Goal: Find specific page/section: Find specific page/section

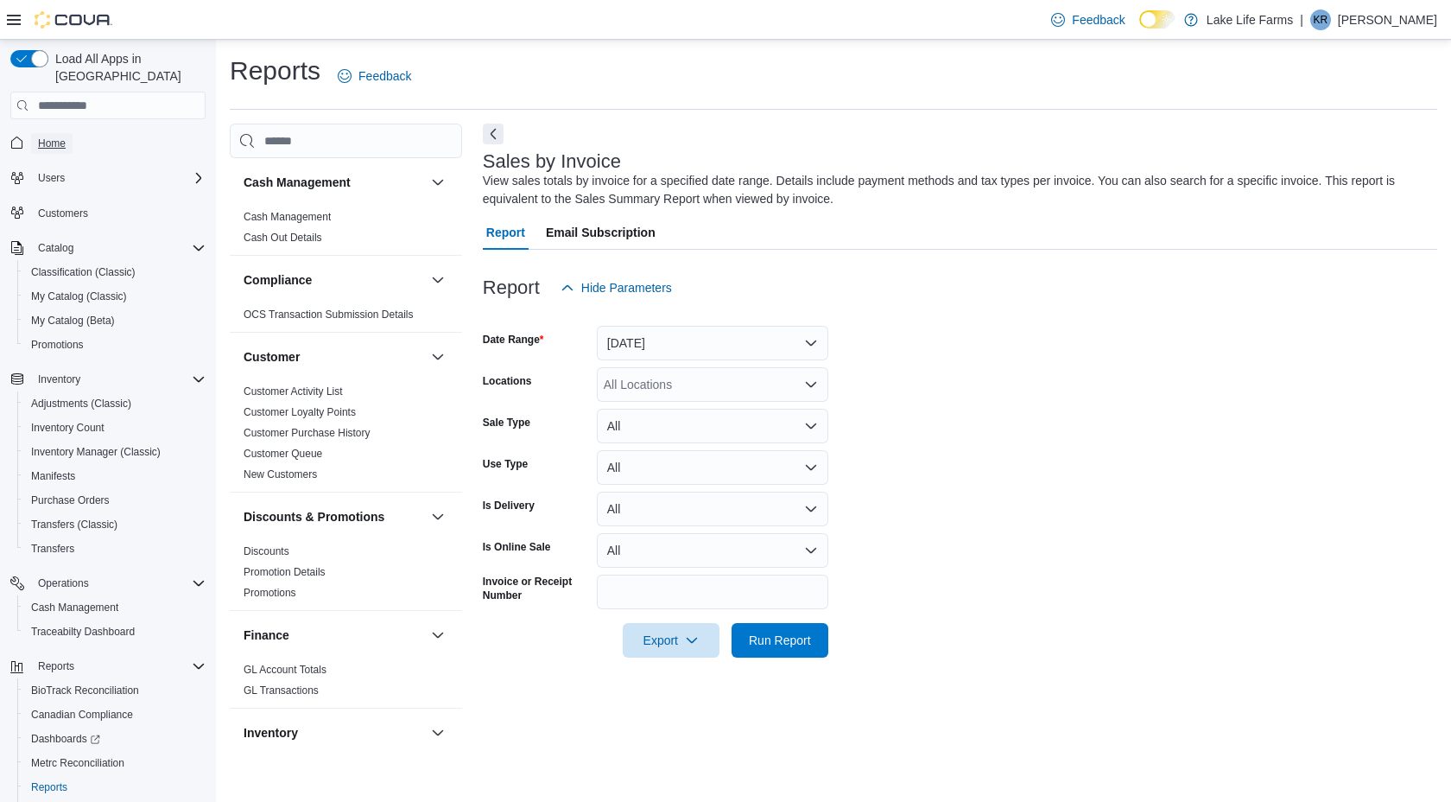
click at [61, 136] on span "Home" at bounding box center [52, 143] width 28 height 14
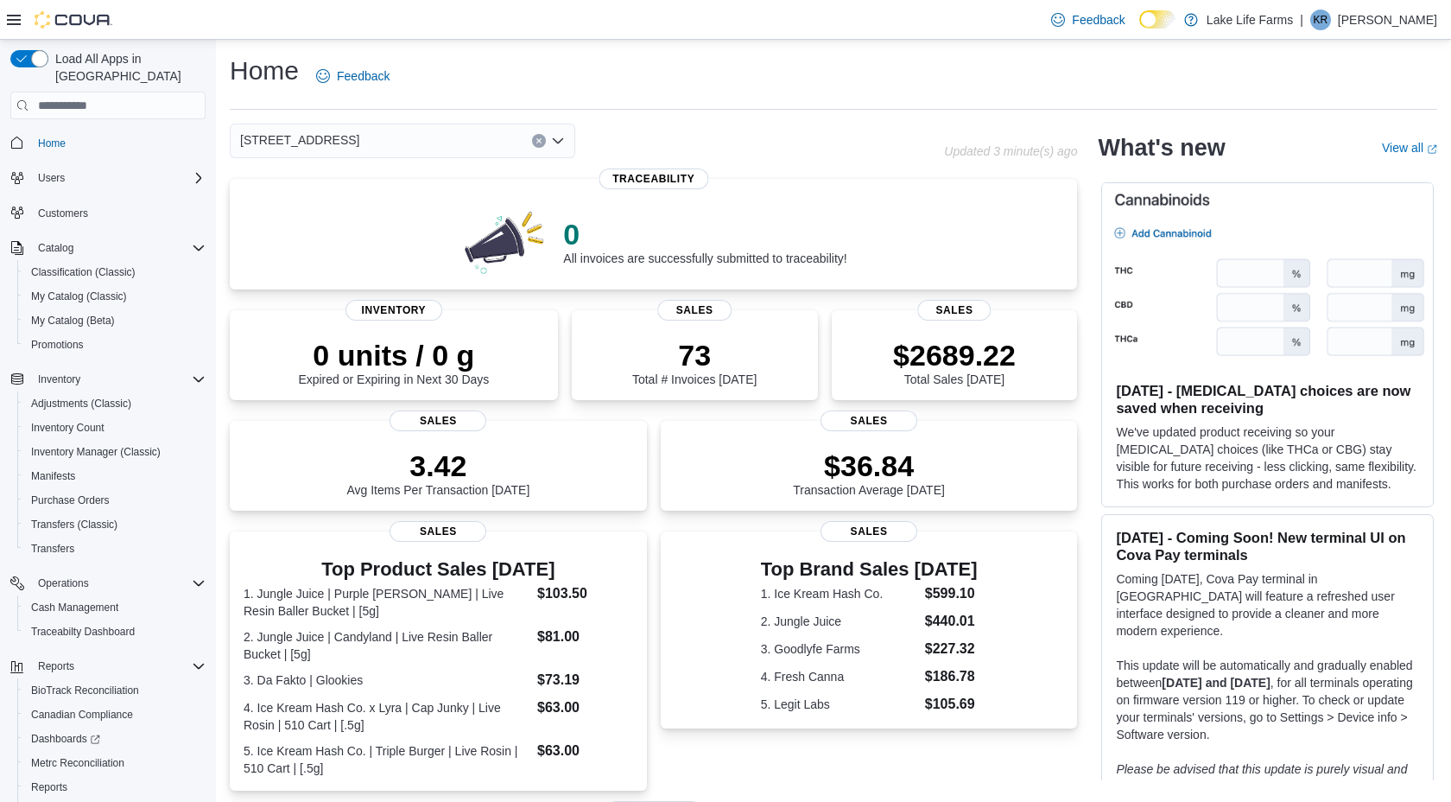
click at [365, 121] on div "Home Feedback [STREET_ADDRESS] Updated 3 minute(s) ago 0 All invoices are succe…" at bounding box center [833, 607] width 1235 height 1134
click at [357, 135] on div "[STREET_ADDRESS]" at bounding box center [403, 141] width 346 height 35
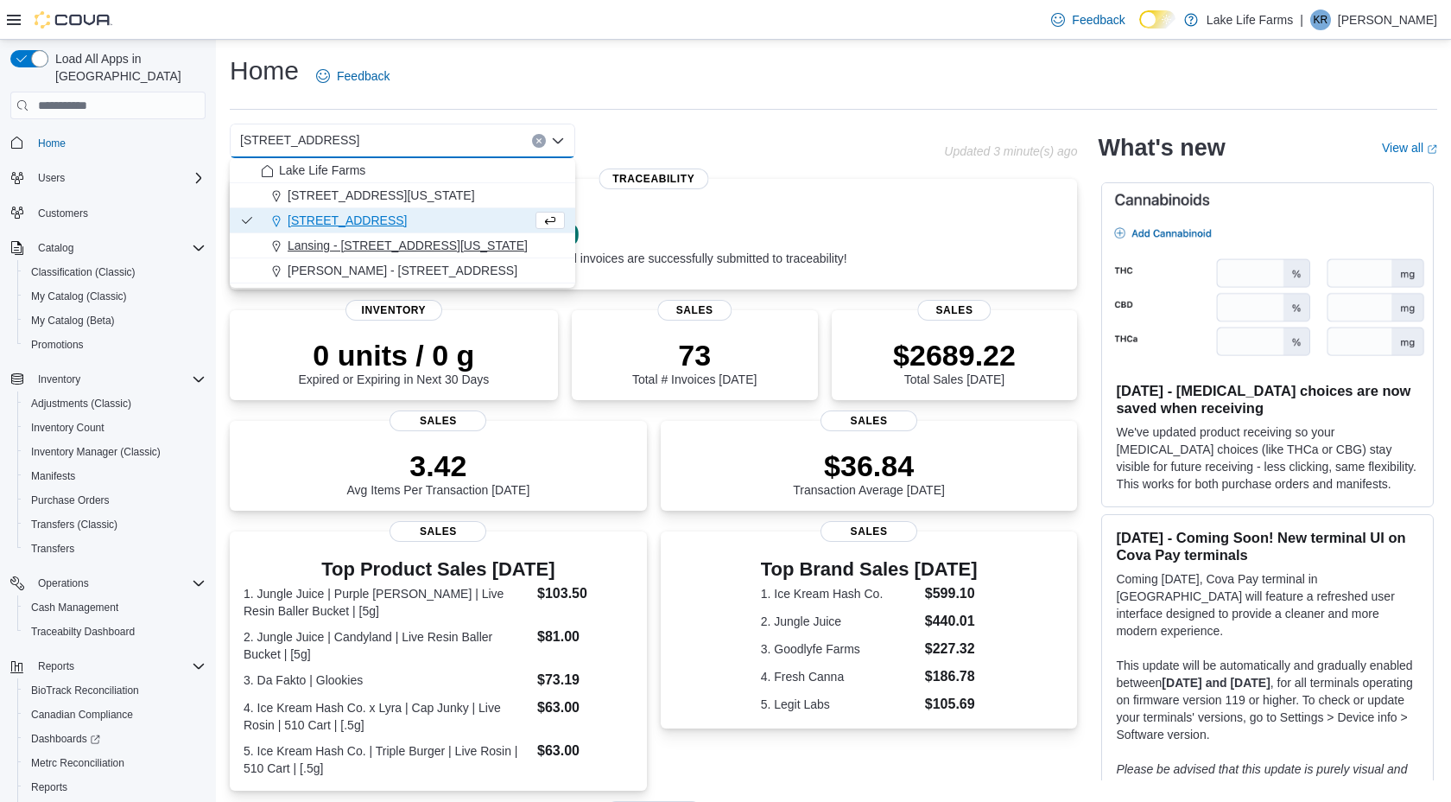
click at [327, 246] on span "Lansing - [STREET_ADDRESS][US_STATE]" at bounding box center [408, 245] width 240 height 17
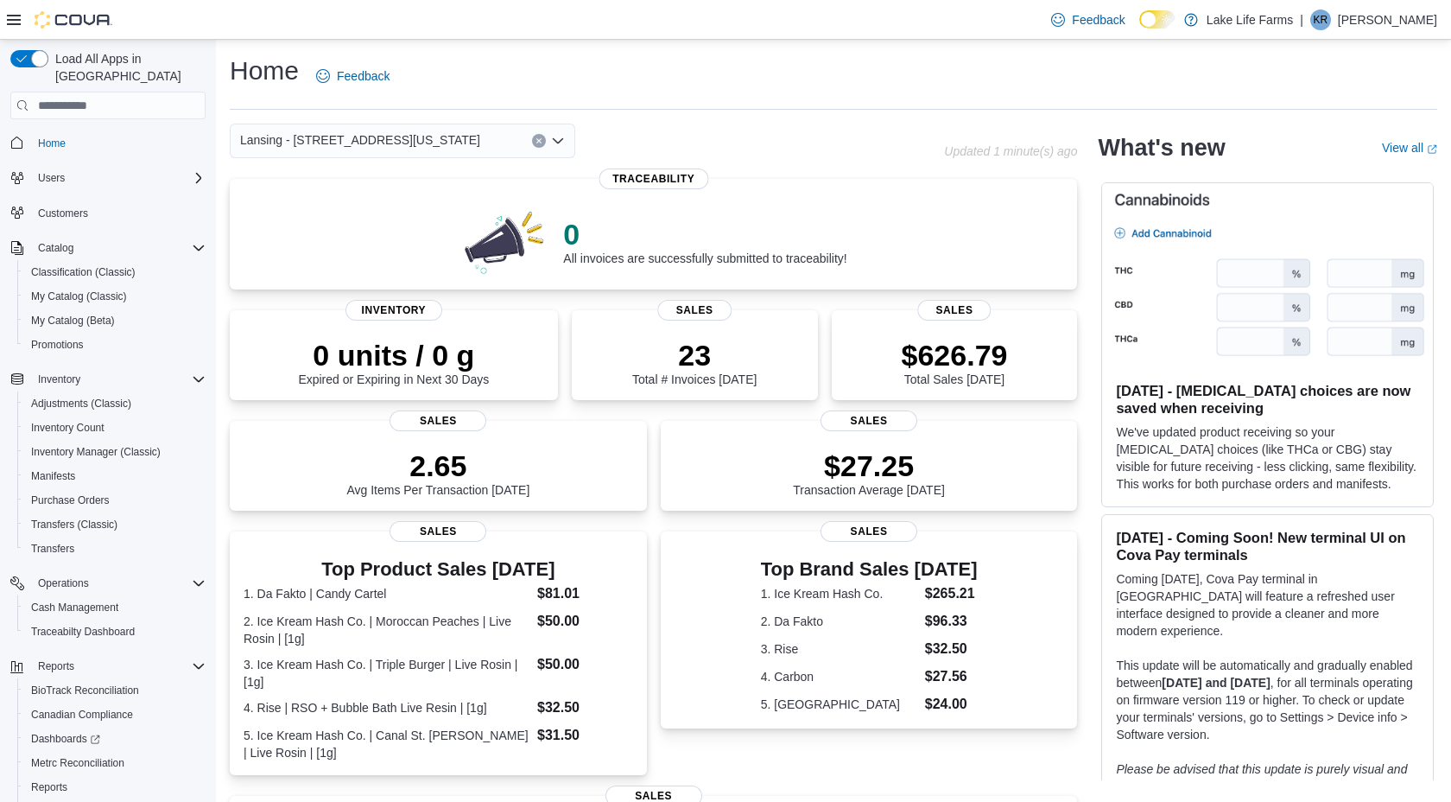
click at [412, 140] on span "Lansing - [STREET_ADDRESS][US_STATE]" at bounding box center [360, 140] width 240 height 21
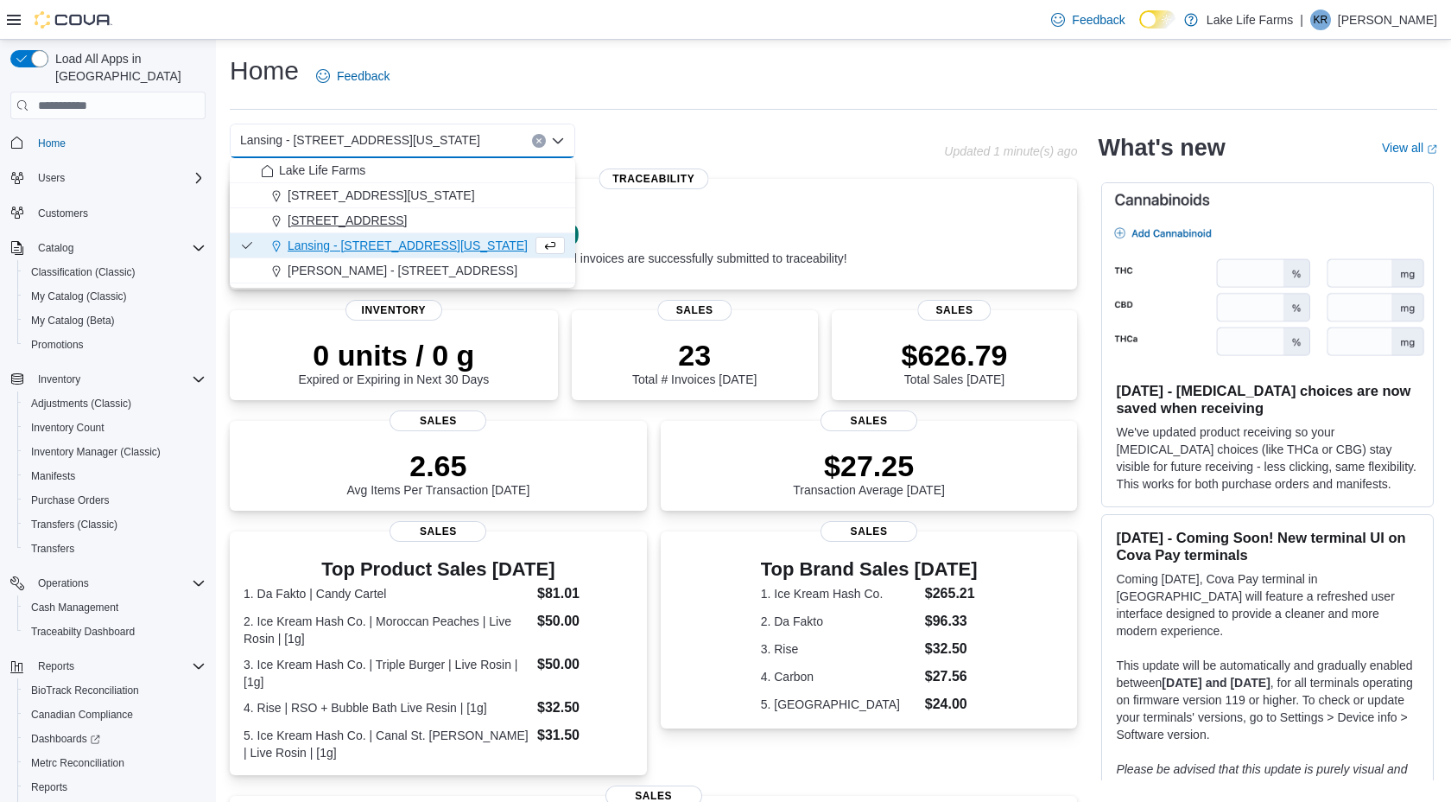
click at [393, 224] on div "[STREET_ADDRESS]" at bounding box center [413, 220] width 304 height 17
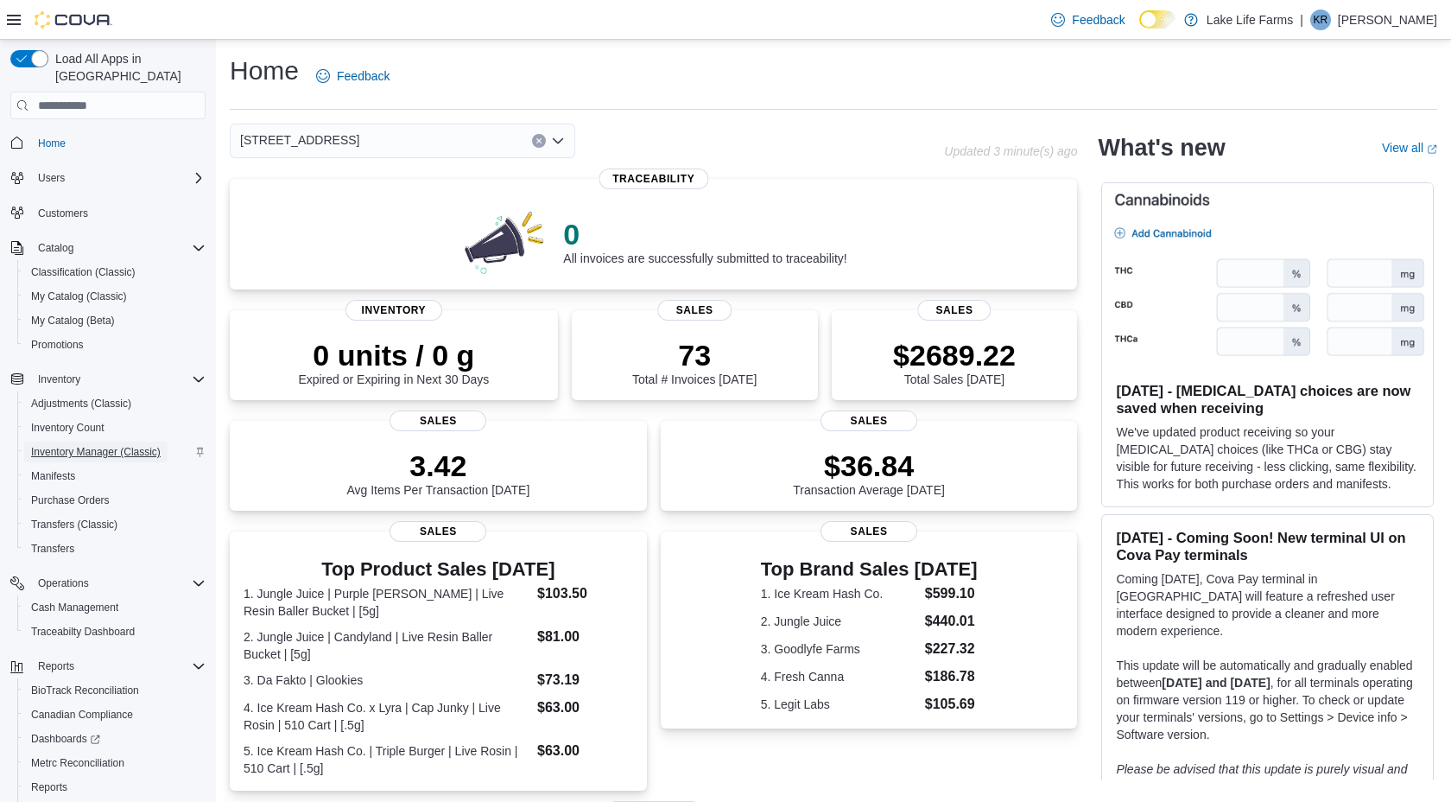
click at [128, 445] on span "Inventory Manager (Classic)" at bounding box center [96, 452] width 130 height 14
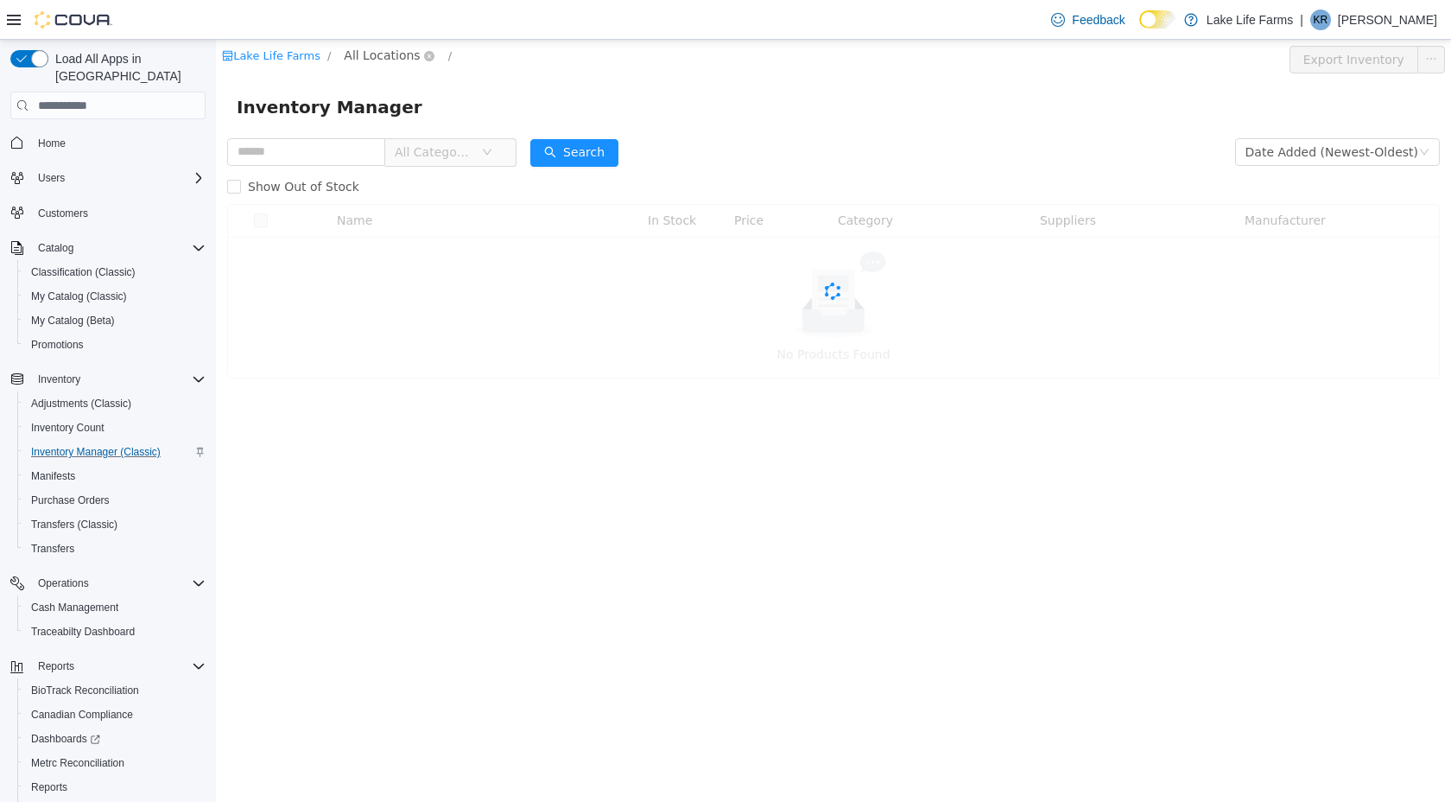
click at [371, 56] on span "All Locations" at bounding box center [382, 55] width 76 height 19
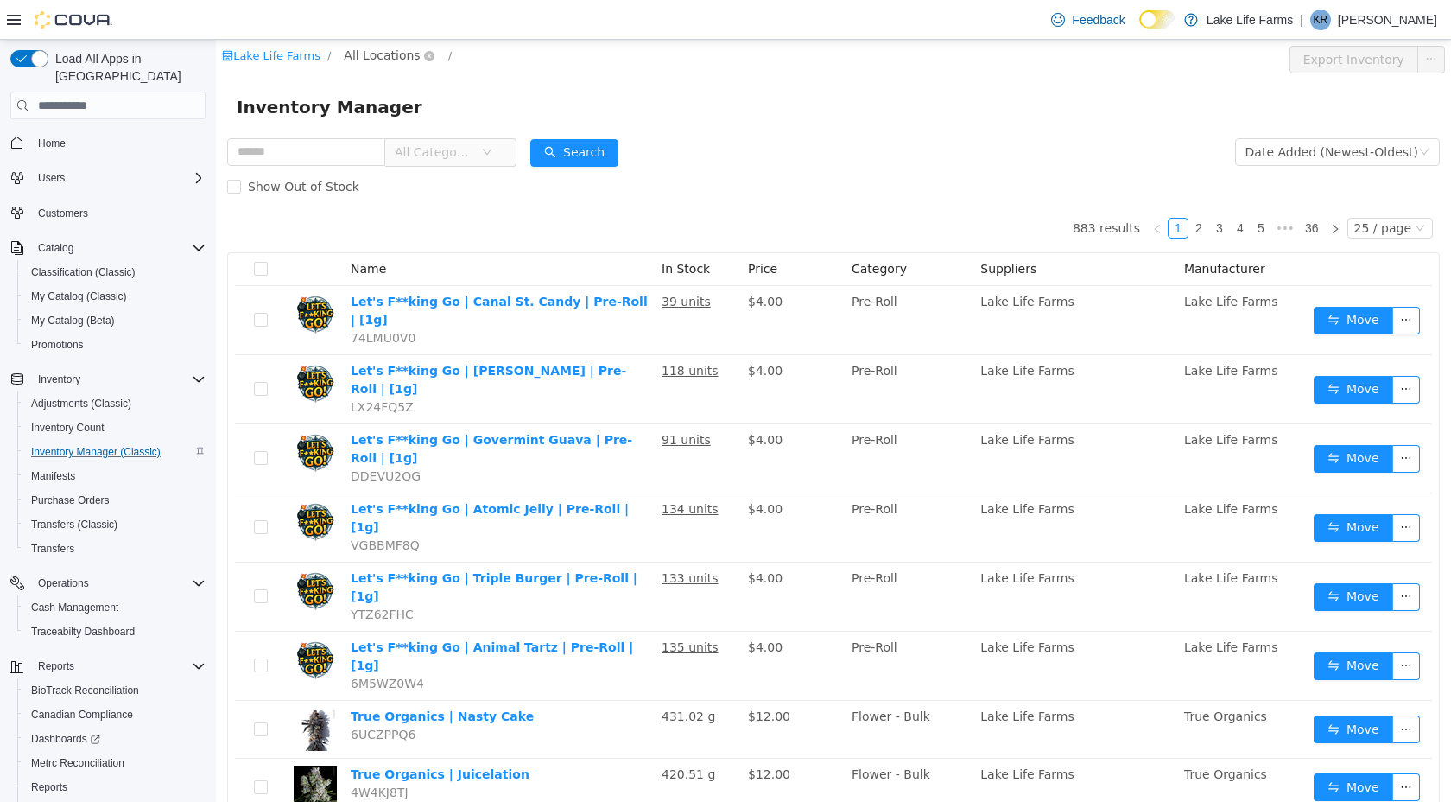
click at [378, 54] on span "All Locations" at bounding box center [382, 55] width 76 height 19
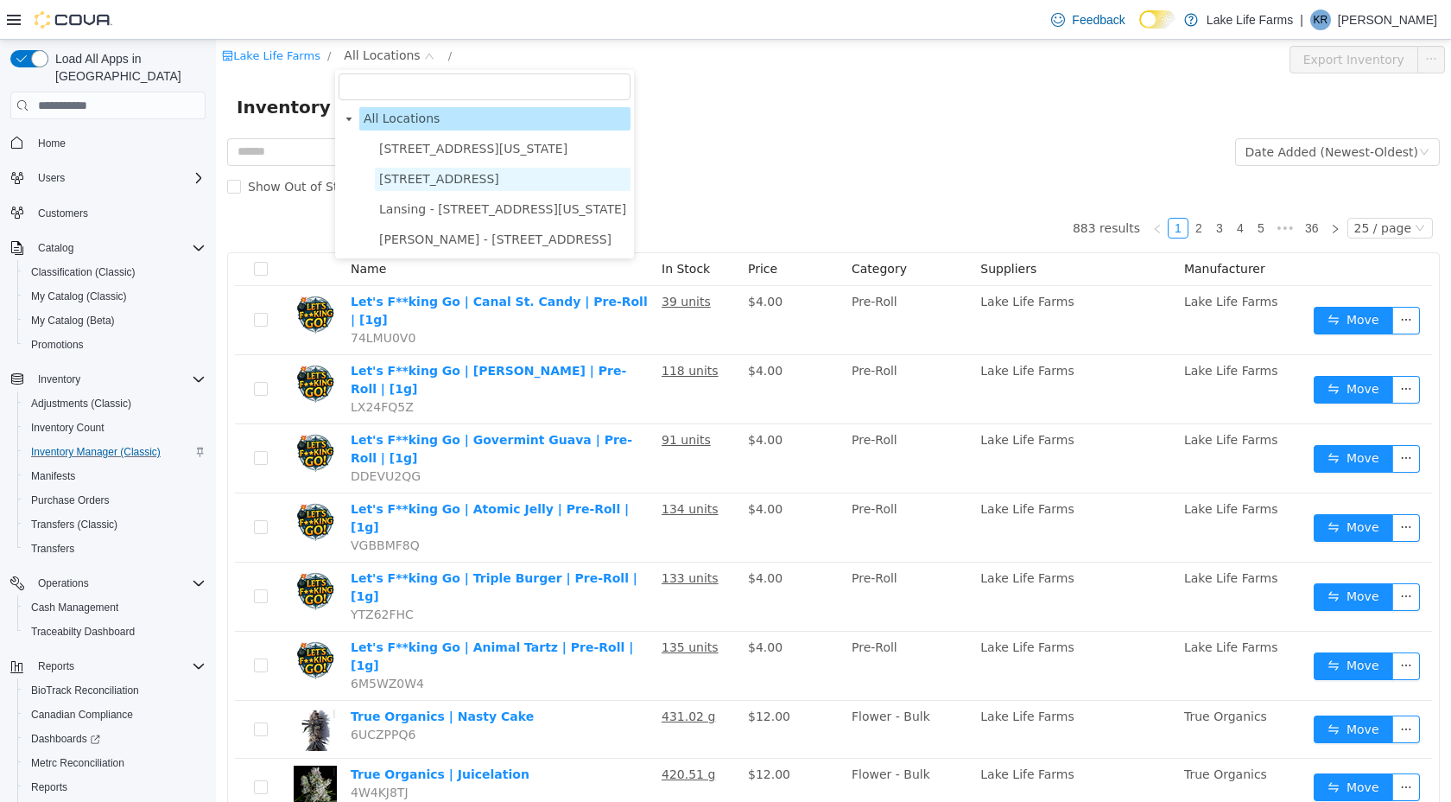
click at [388, 170] on span "[STREET_ADDRESS]" at bounding box center [503, 179] width 256 height 23
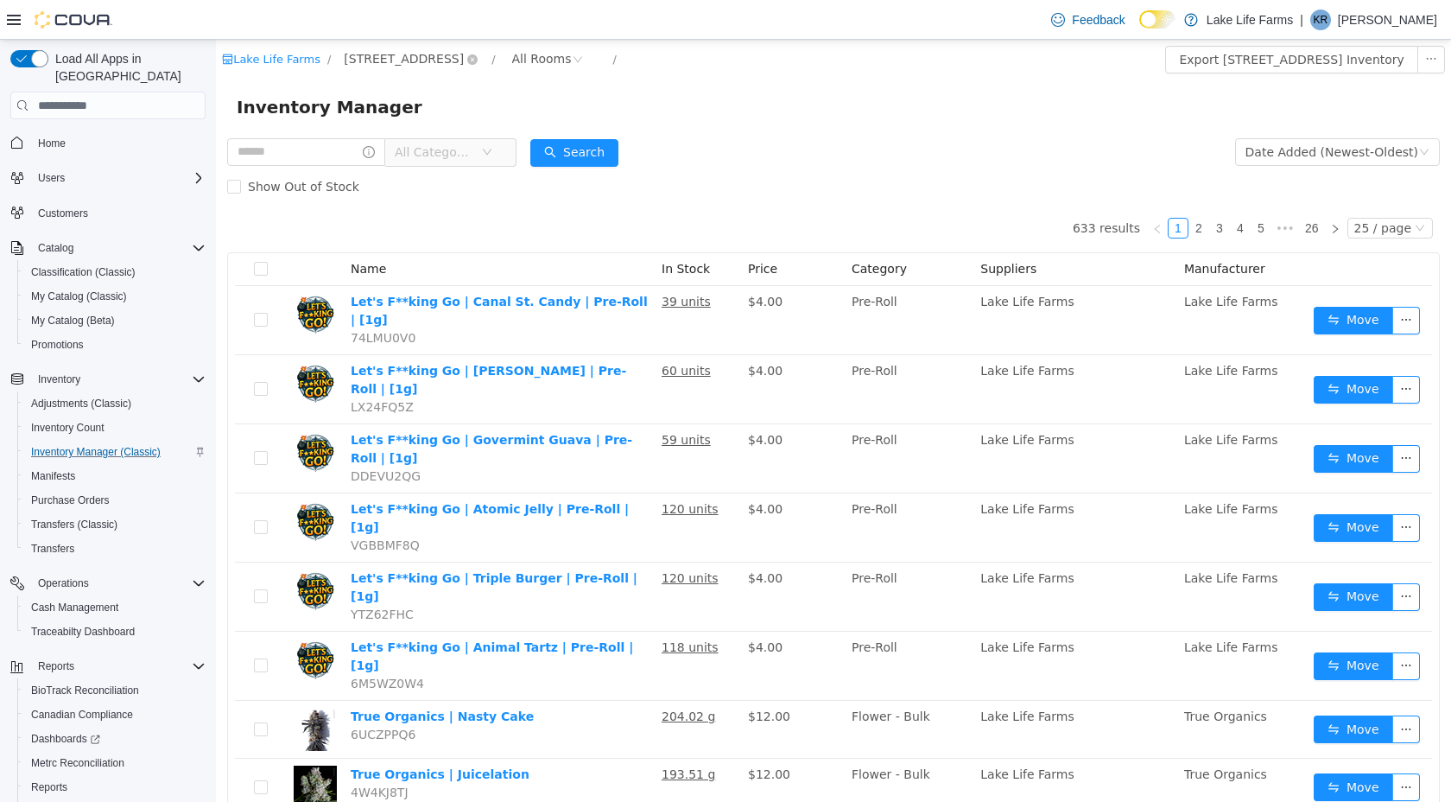
click at [397, 63] on span "[STREET_ADDRESS]" at bounding box center [404, 58] width 120 height 19
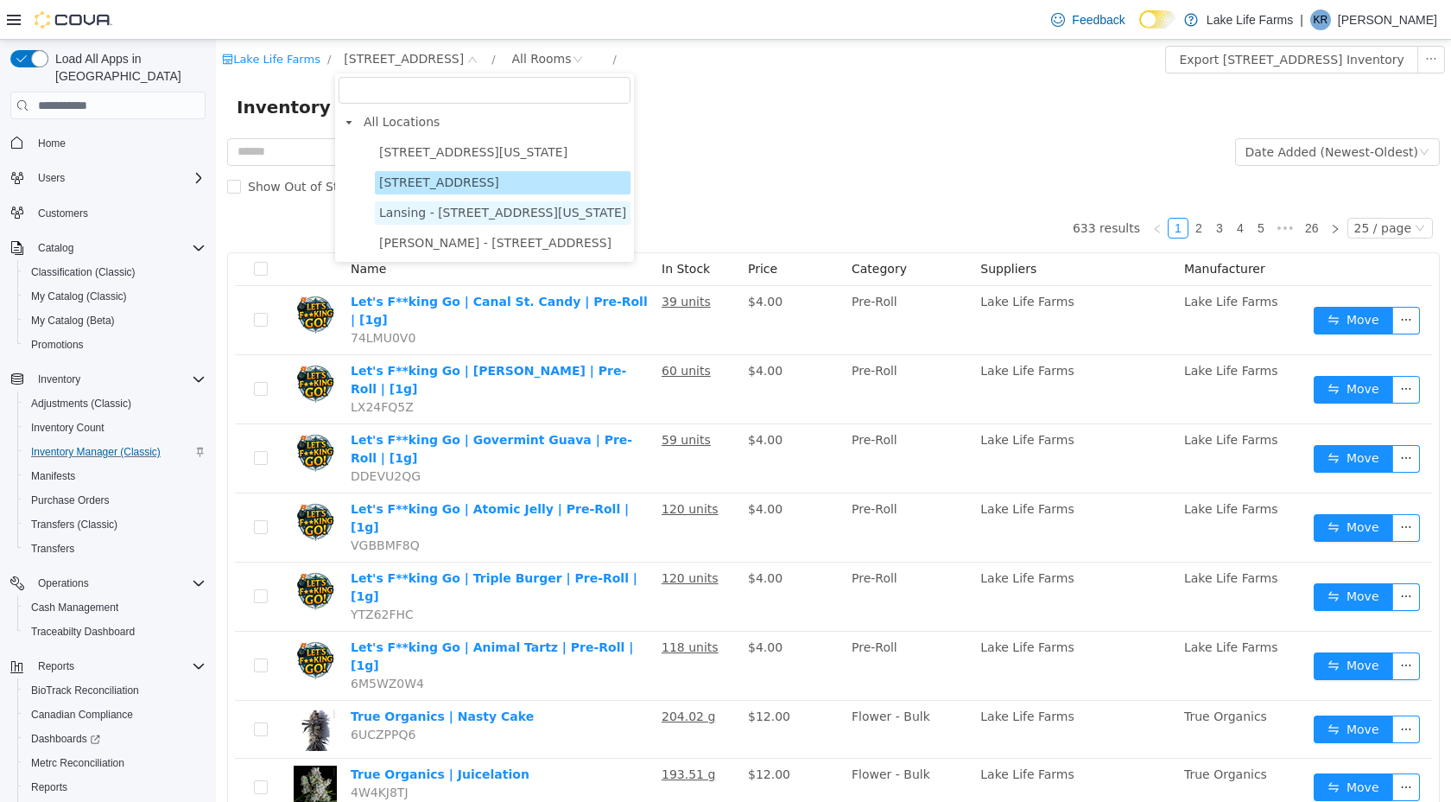
click at [398, 210] on span "Lansing - [STREET_ADDRESS][US_STATE]" at bounding box center [502, 213] width 247 height 14
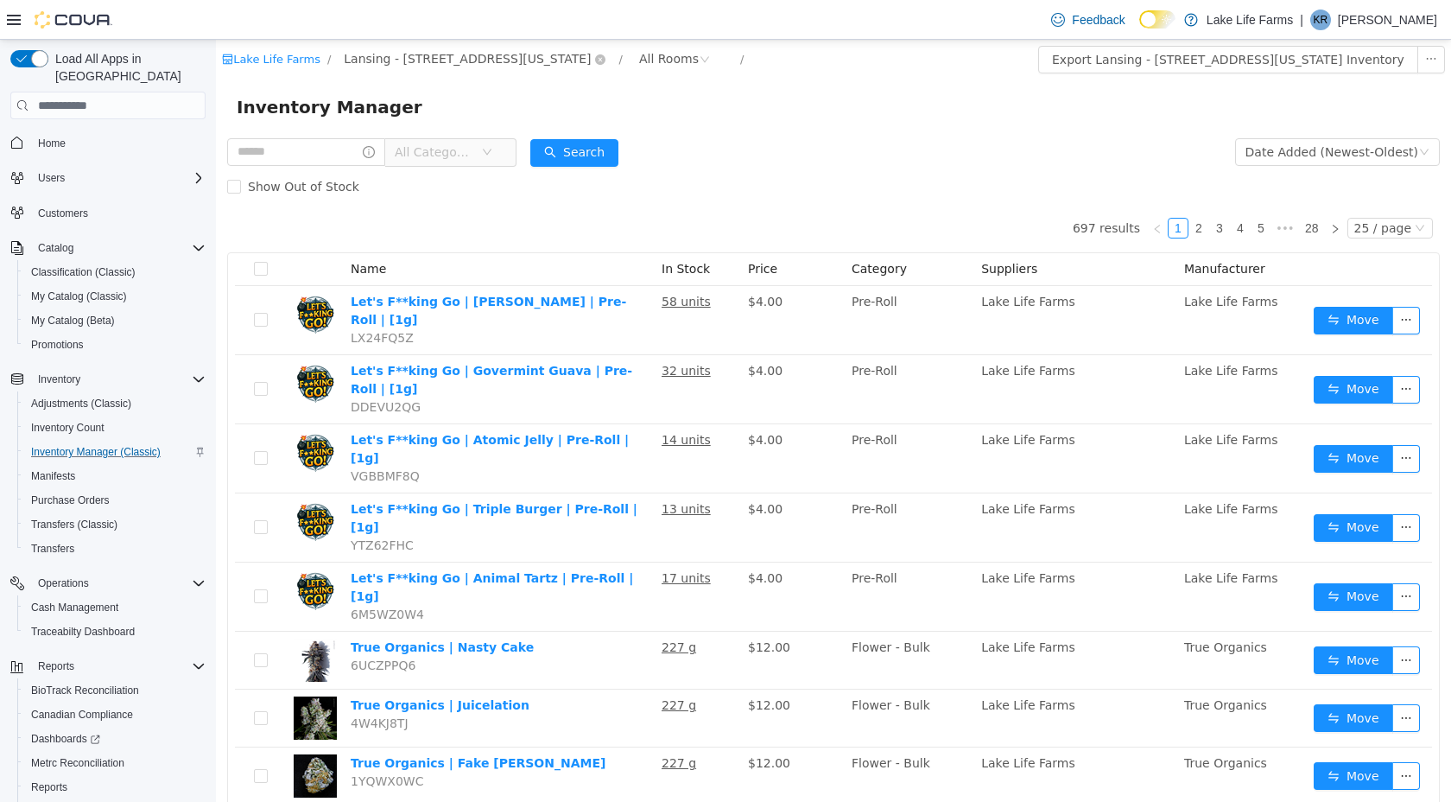
click at [433, 49] on span "Lansing - [STREET_ADDRESS][US_STATE]" at bounding box center [467, 58] width 247 height 19
click at [809, 115] on div "Inventory Manager" at bounding box center [834, 107] width 1194 height 28
click at [479, 54] on span "Lansing - [STREET_ADDRESS][US_STATE]" at bounding box center [467, 58] width 247 height 19
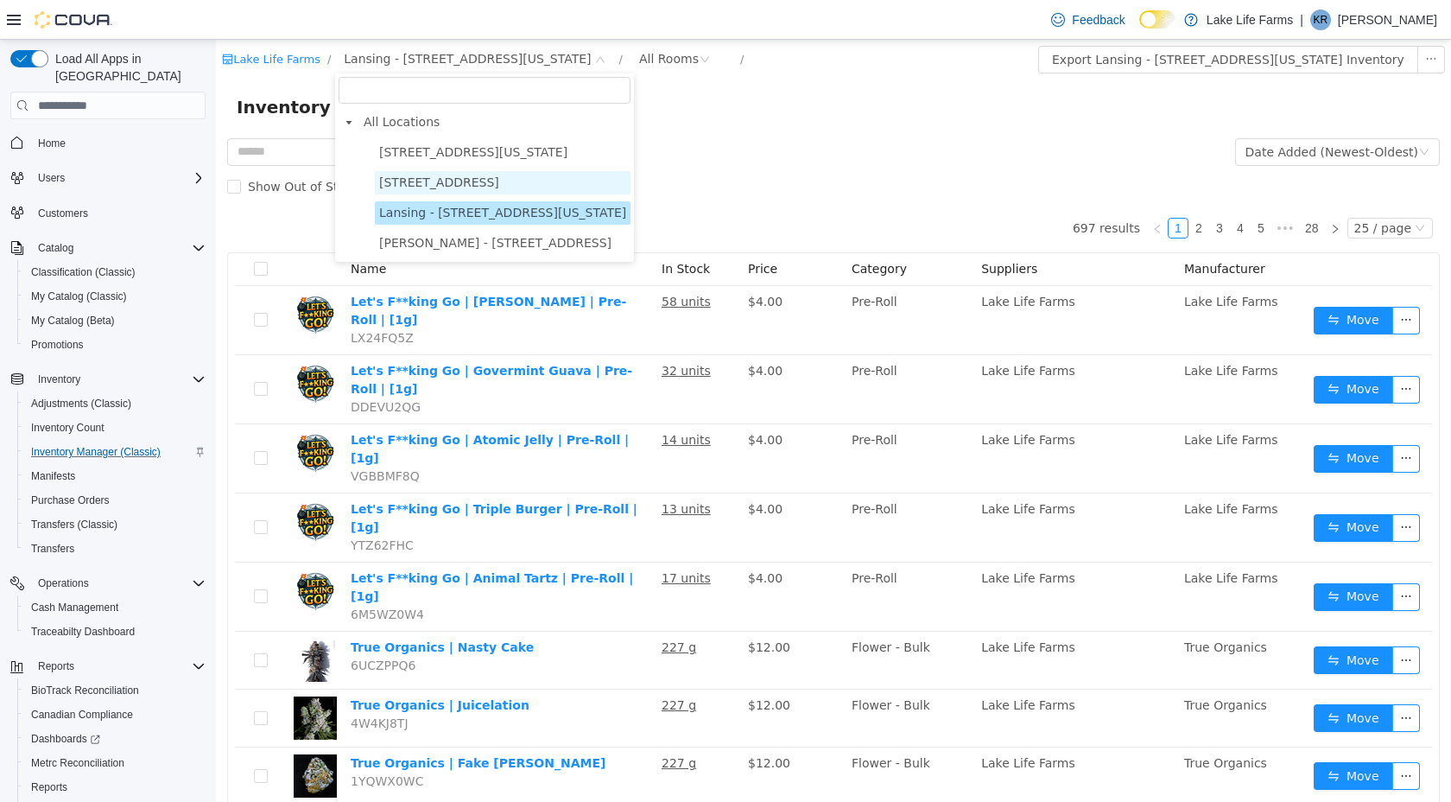
click at [459, 175] on span "[STREET_ADDRESS]" at bounding box center [439, 182] width 120 height 14
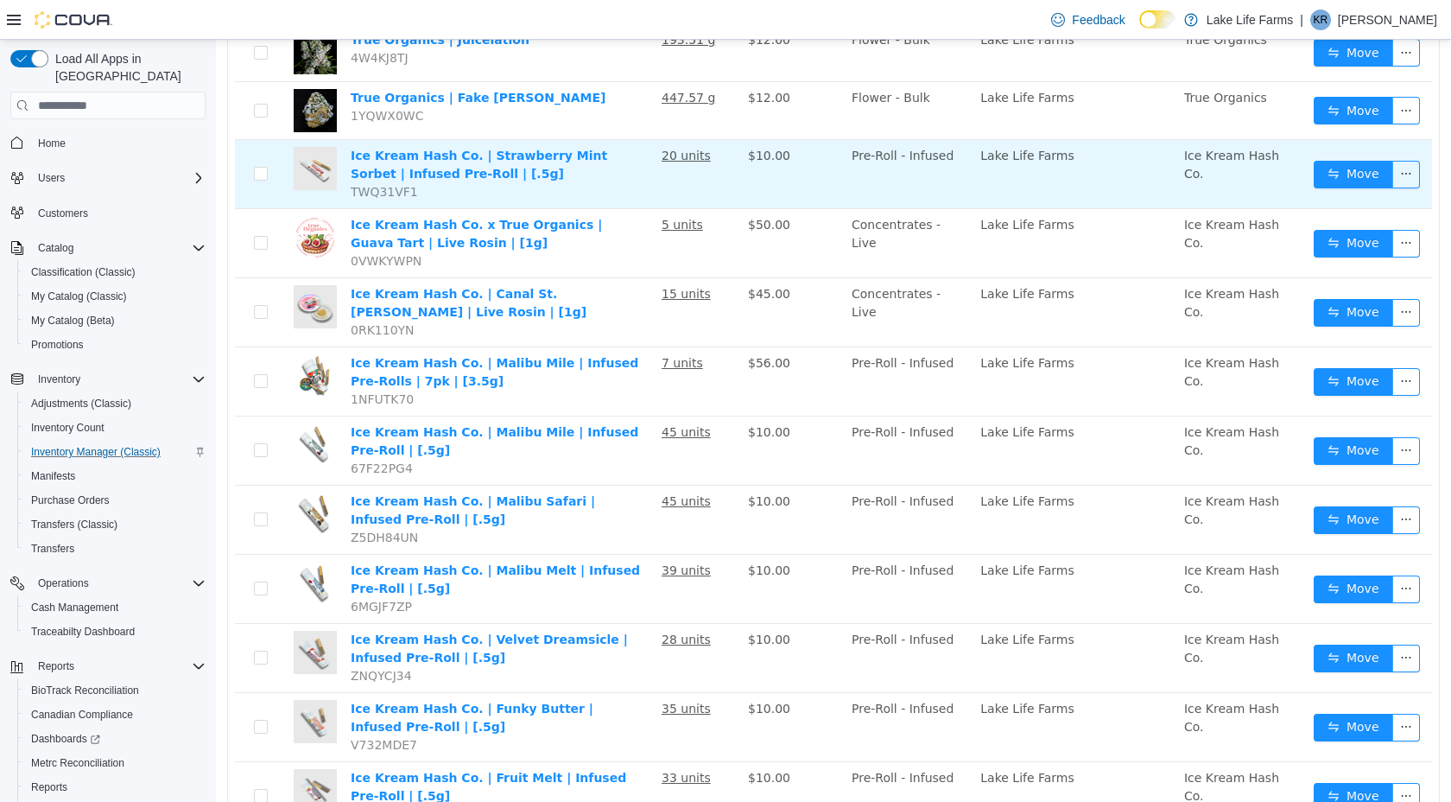
scroll to position [763, 0]
